Goal: Task Accomplishment & Management: Manage account settings

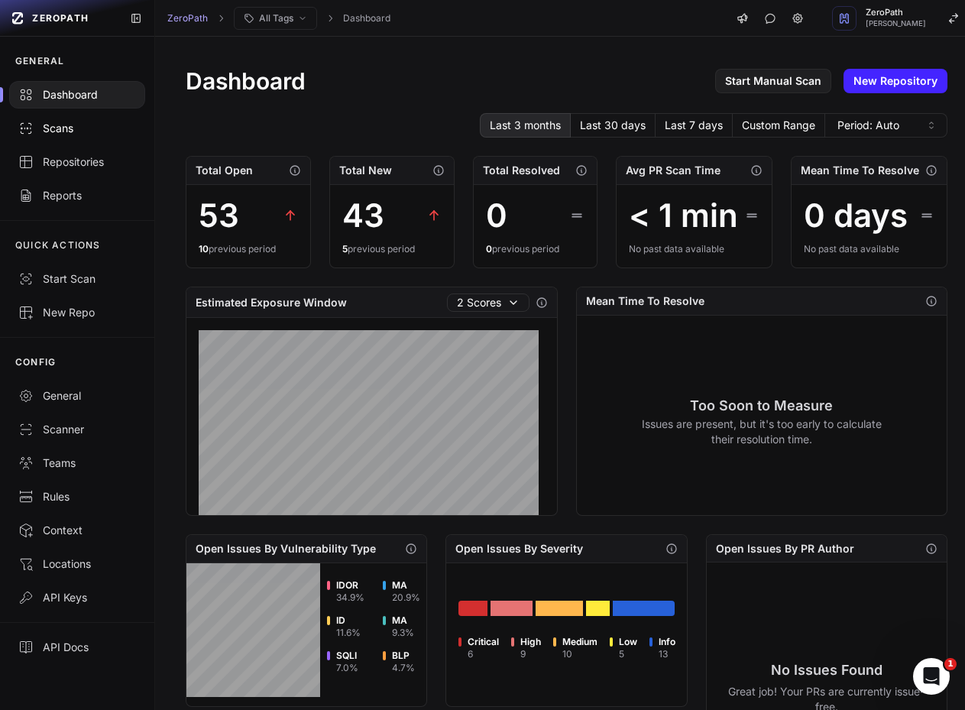
click at [57, 120] on link "Scans" at bounding box center [77, 129] width 154 height 34
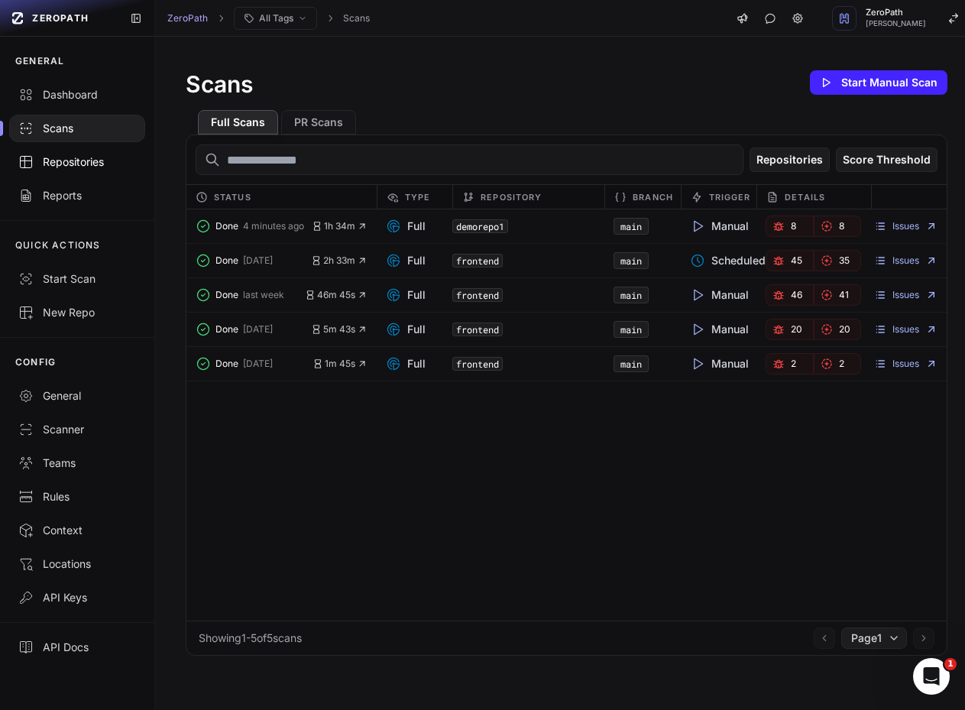
click at [65, 160] on div "Repositories" at bounding box center [77, 161] width 118 height 15
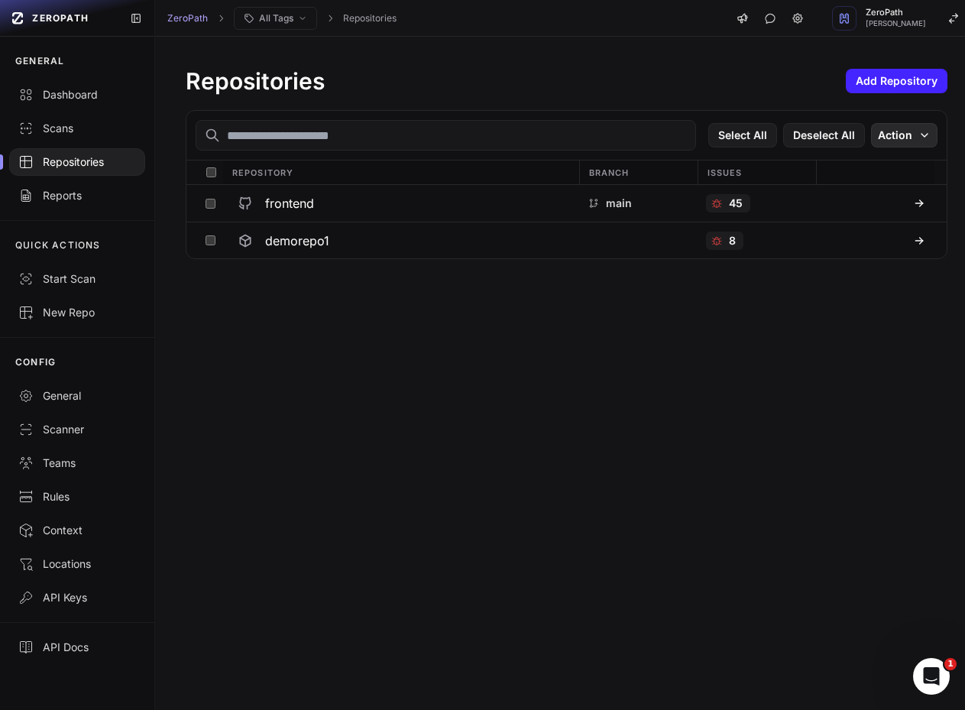
click at [898, 138] on button "Action" at bounding box center [904, 135] width 66 height 24
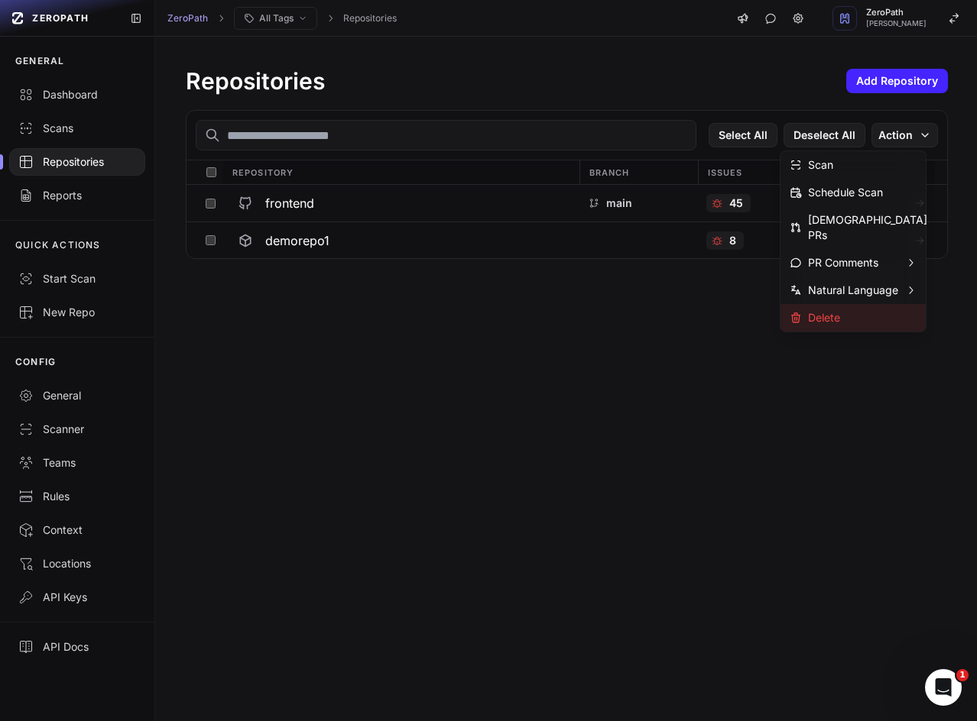
click at [816, 310] on div "Delete" at bounding box center [814, 317] width 50 height 15
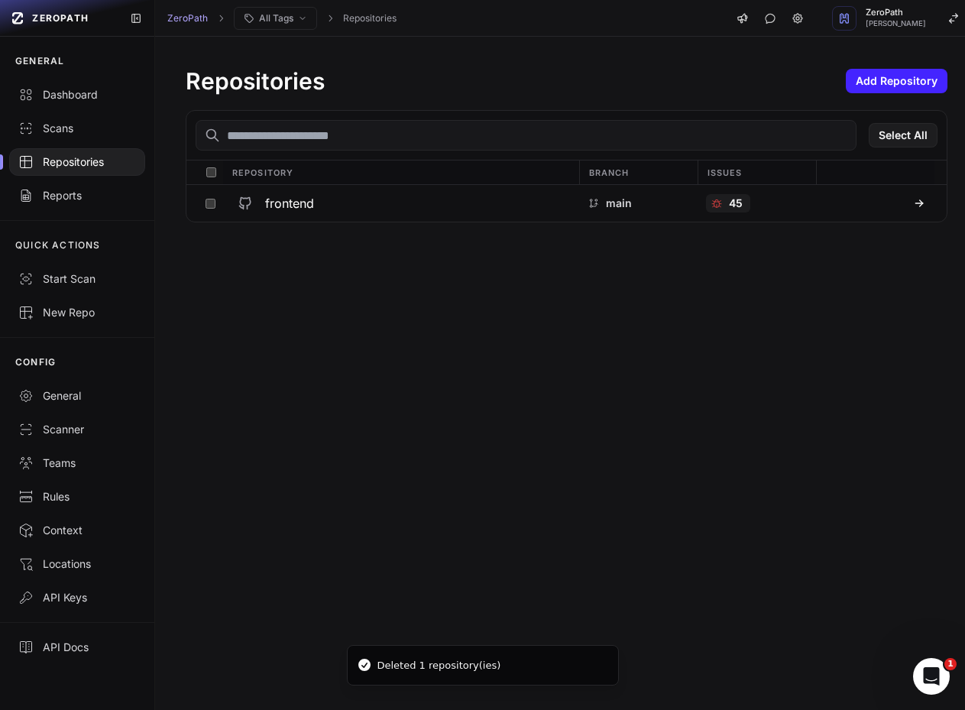
click at [258, 287] on div "Repositories Add Repository Select All Repository Branch Issues frontend main 45" at bounding box center [566, 373] width 823 height 673
click at [207, 397] on div "Repositories Add Repository Select All Repository Branch Issues frontend main 45" at bounding box center [566, 373] width 823 height 673
